Goal: Information Seeking & Learning: Check status

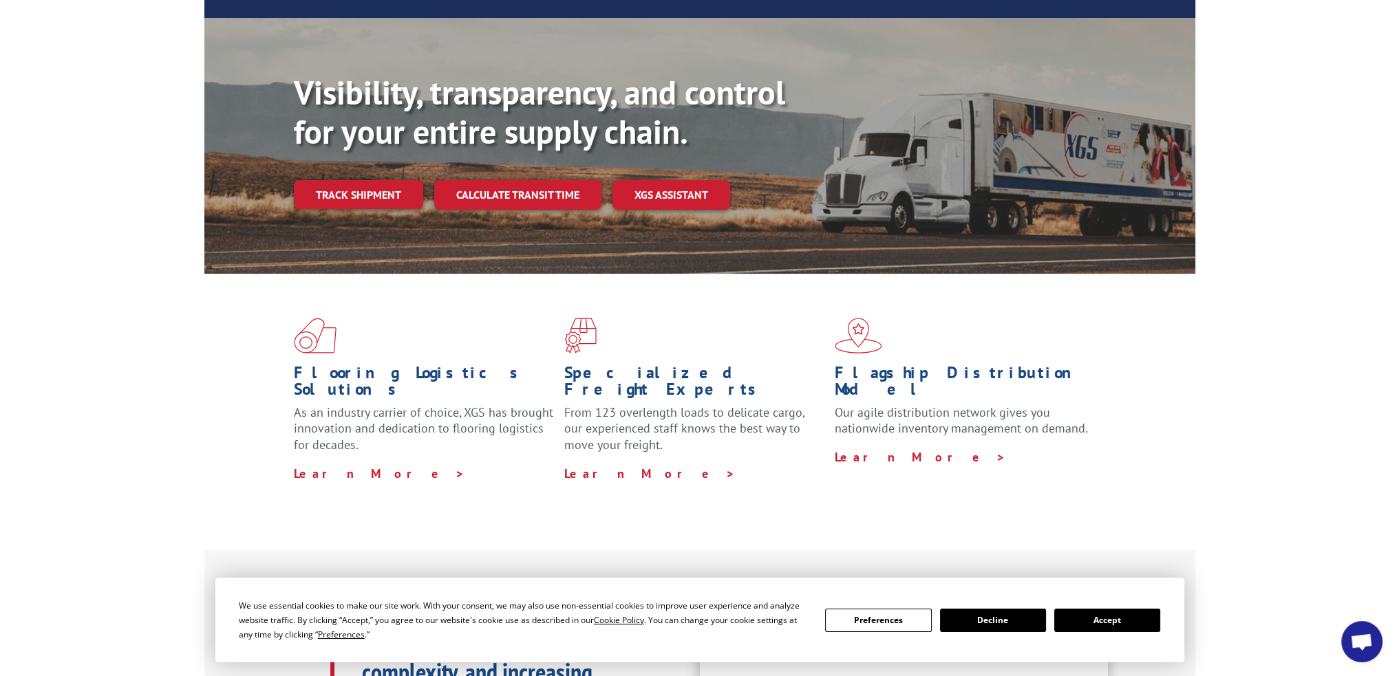
scroll to position [413, 0]
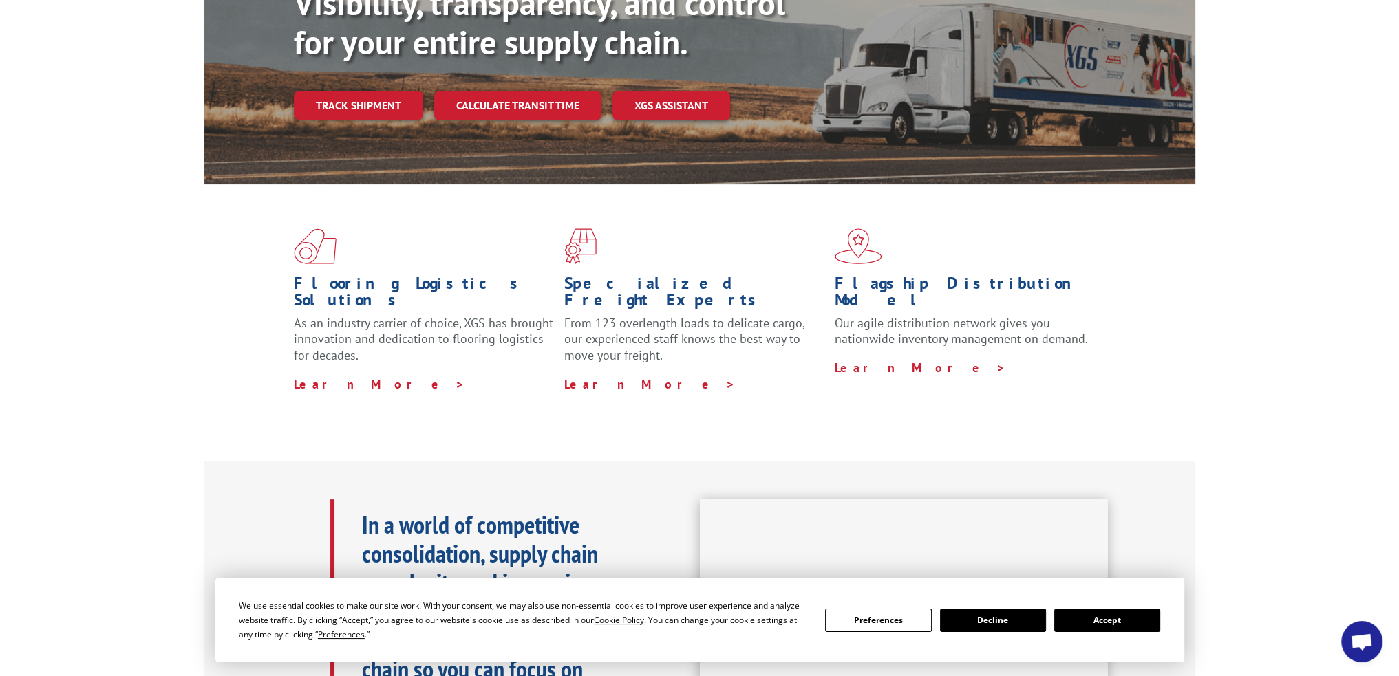
click at [1119, 621] on button "Accept" at bounding box center [1107, 620] width 106 height 23
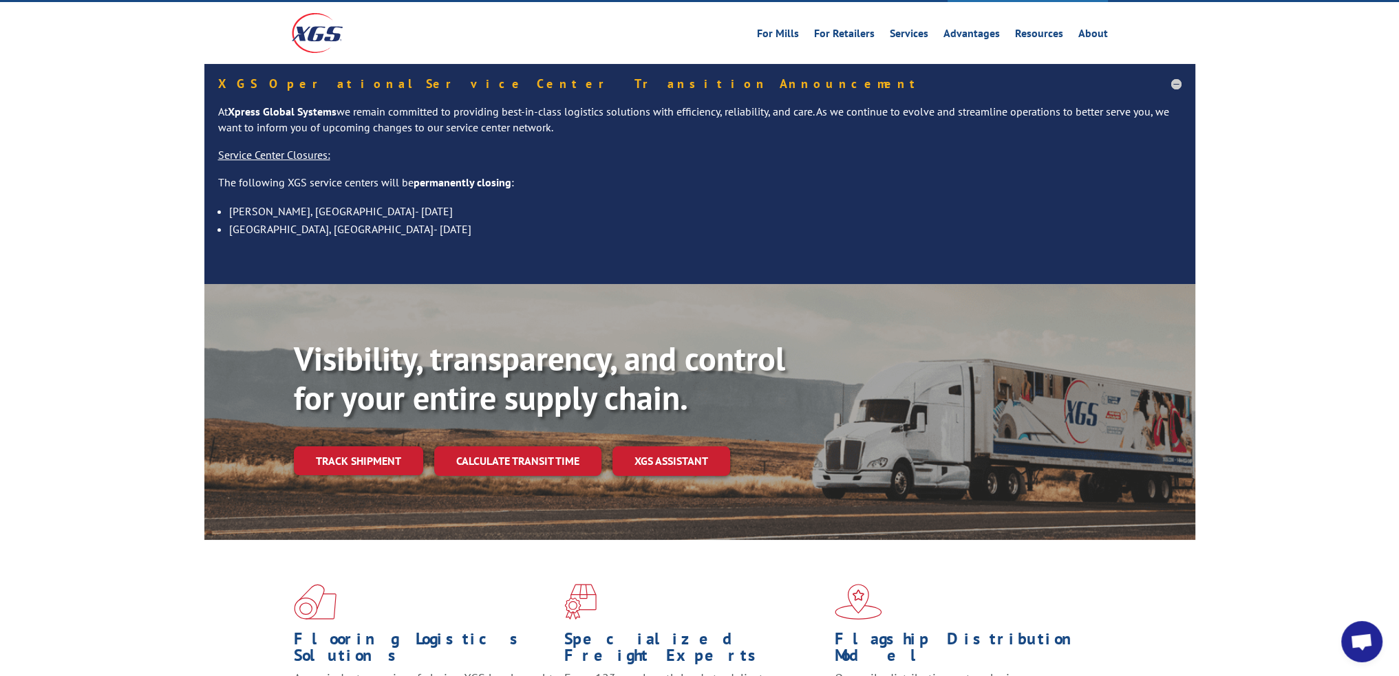
scroll to position [0, 0]
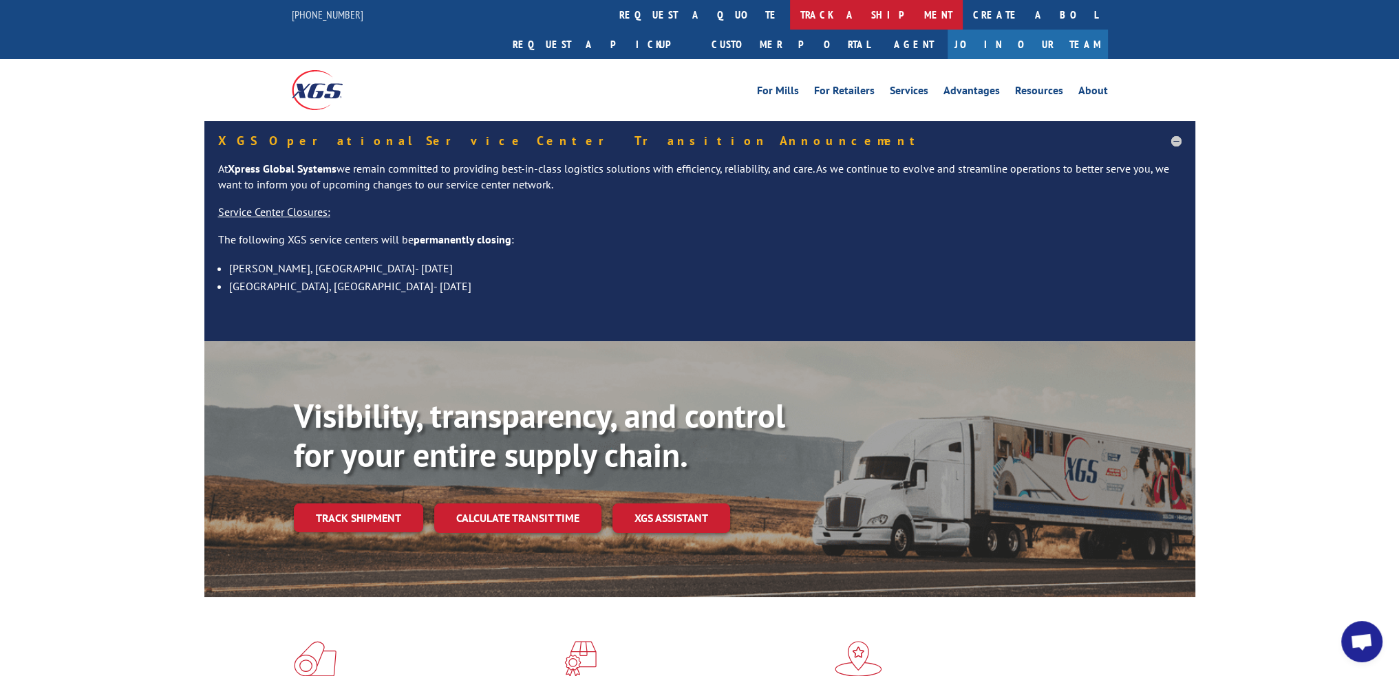
click at [790, 8] on link "track a shipment" at bounding box center [876, 15] width 173 height 30
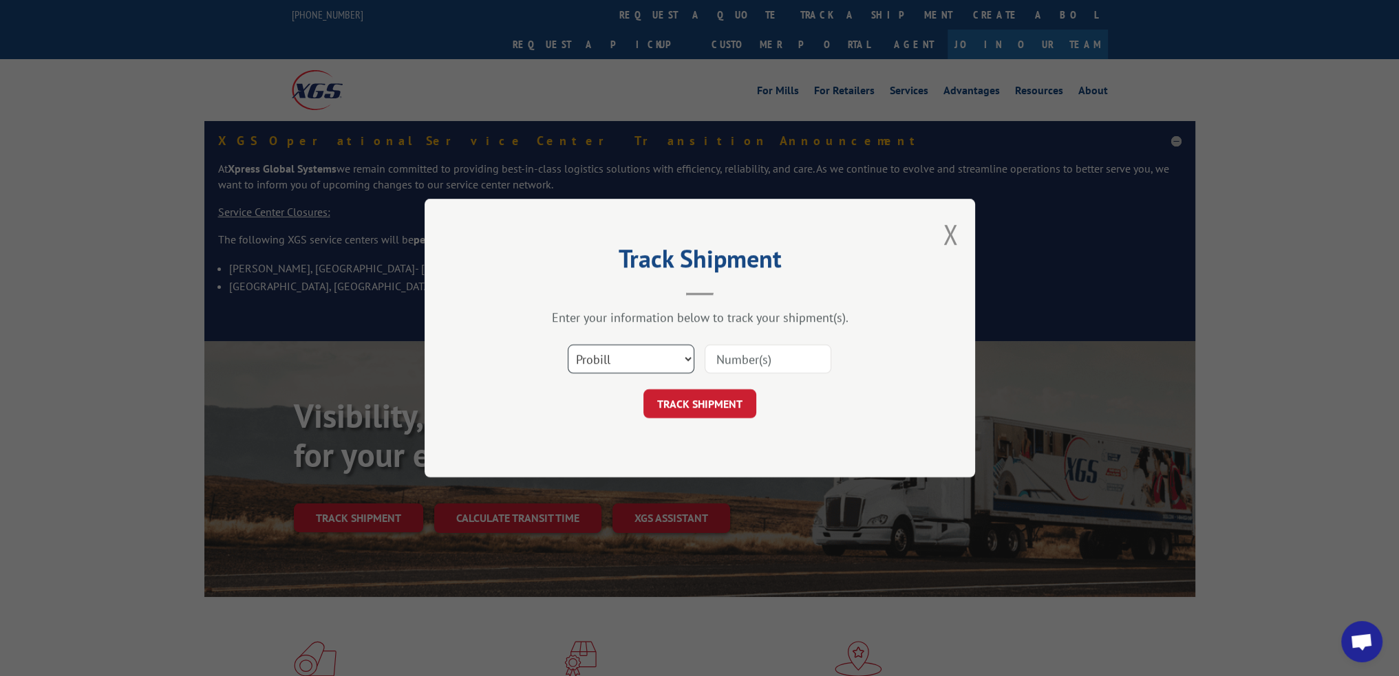
click at [596, 364] on select "Select category... Probill BOL PO" at bounding box center [631, 359] width 127 height 29
click at [568, 345] on select "Select category... Probill BOL PO" at bounding box center [631, 359] width 127 height 29
click at [733, 358] on input at bounding box center [768, 359] width 127 height 29
type input "1698527420"
click at [702, 403] on button "TRACK SHIPMENT" at bounding box center [699, 403] width 113 height 29
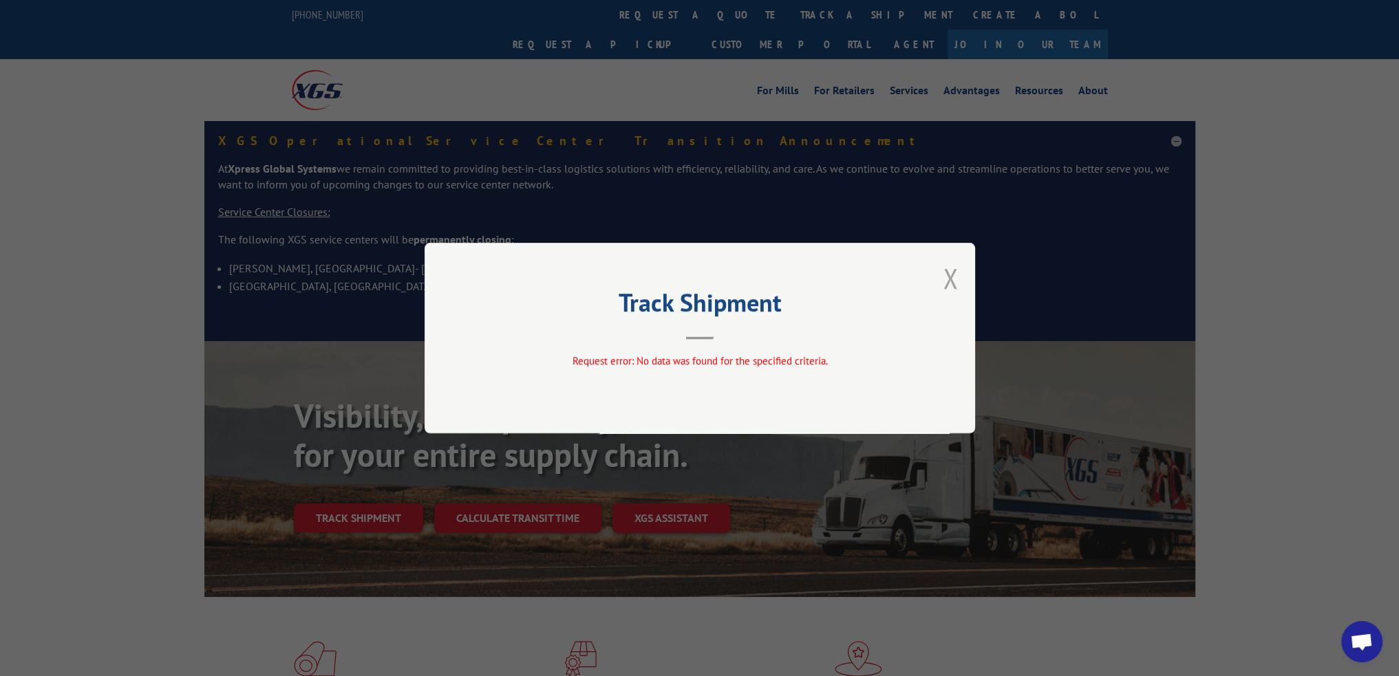
click at [949, 272] on button "Close modal" at bounding box center [950, 278] width 15 height 36
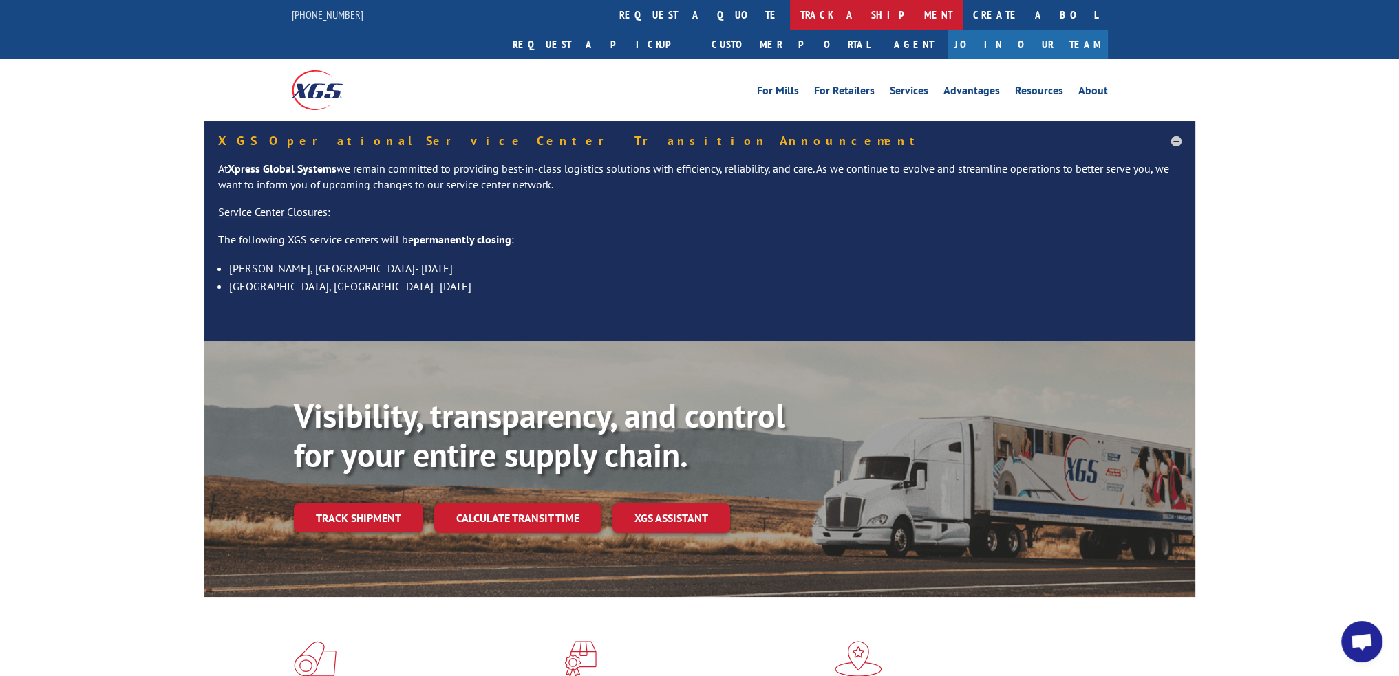
click at [790, 11] on link "track a shipment" at bounding box center [876, 15] width 173 height 30
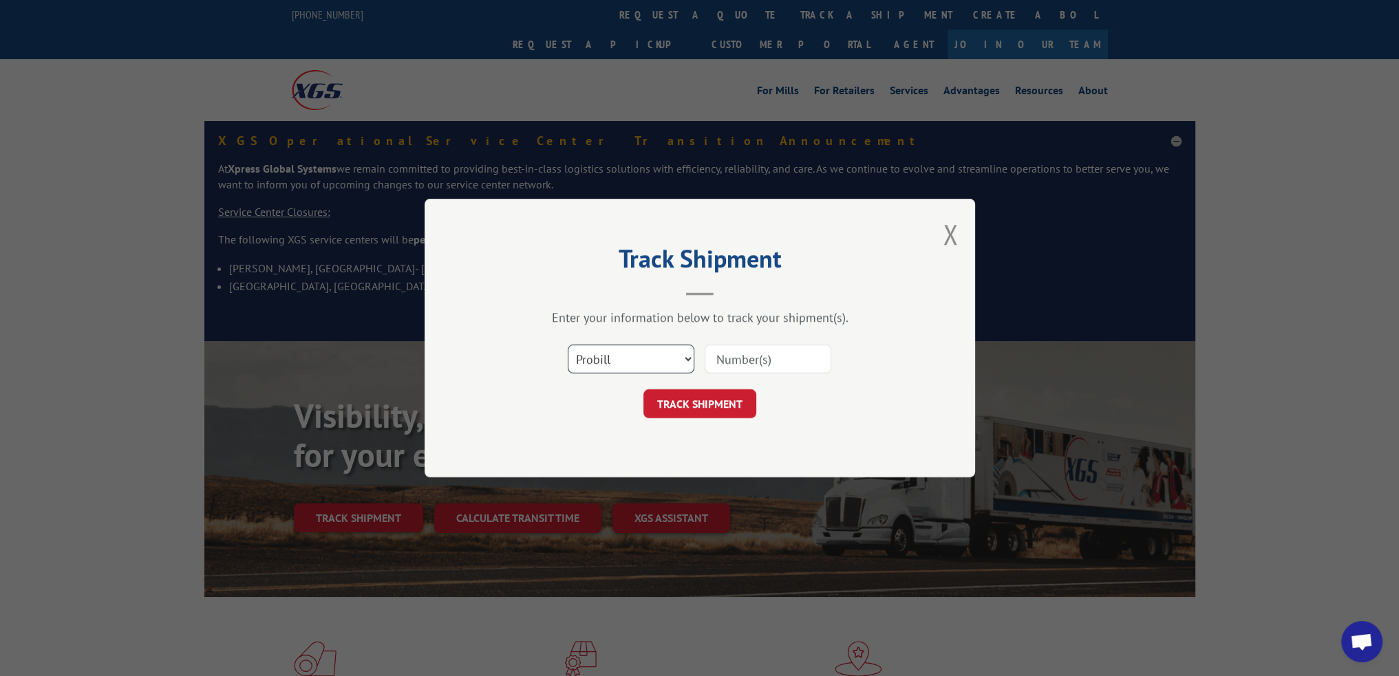
click at [690, 361] on select "Select category... Probill BOL PO" at bounding box center [631, 359] width 127 height 29
select select "bol"
click at [568, 345] on select "Select category... Probill BOL PO" at bounding box center [631, 359] width 127 height 29
click at [737, 356] on input at bounding box center [768, 359] width 127 height 29
click at [760, 353] on input "16985" at bounding box center [768, 359] width 127 height 29
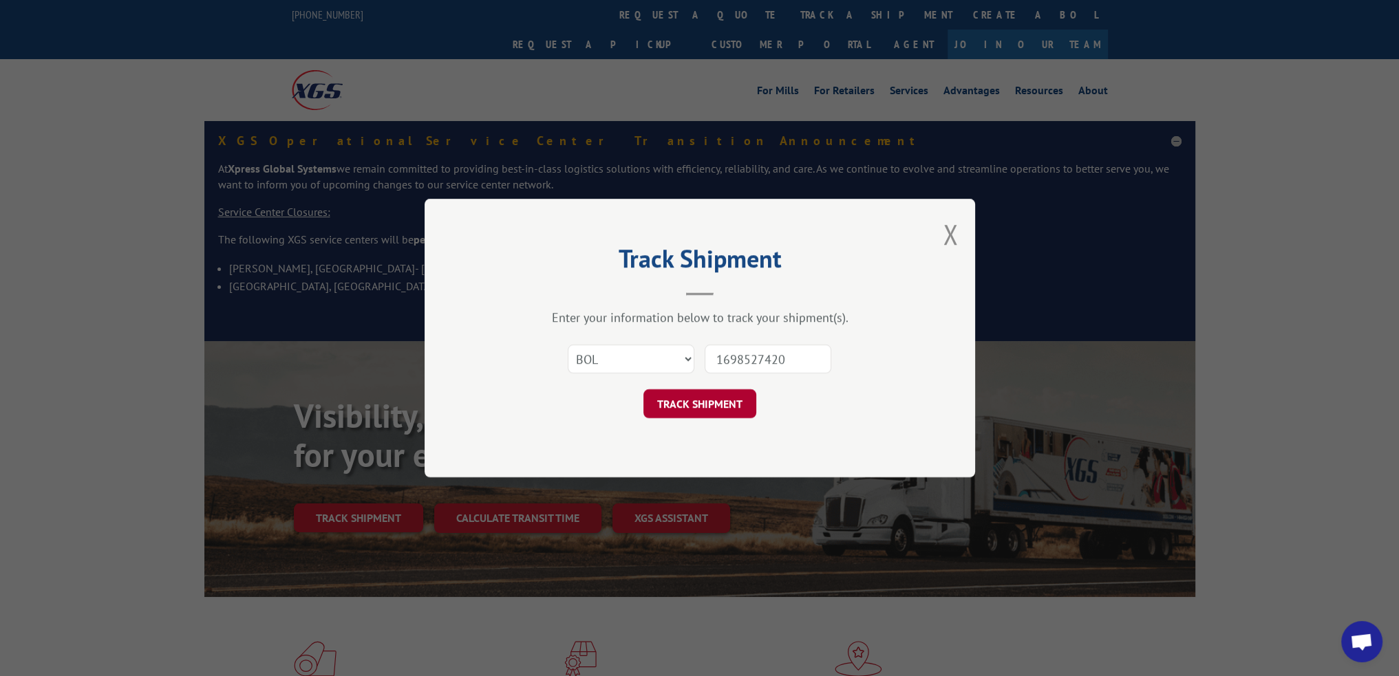
type input "1698527420"
click at [680, 404] on button "TRACK SHIPMENT" at bounding box center [699, 403] width 113 height 29
